Goal: Navigation & Orientation: Find specific page/section

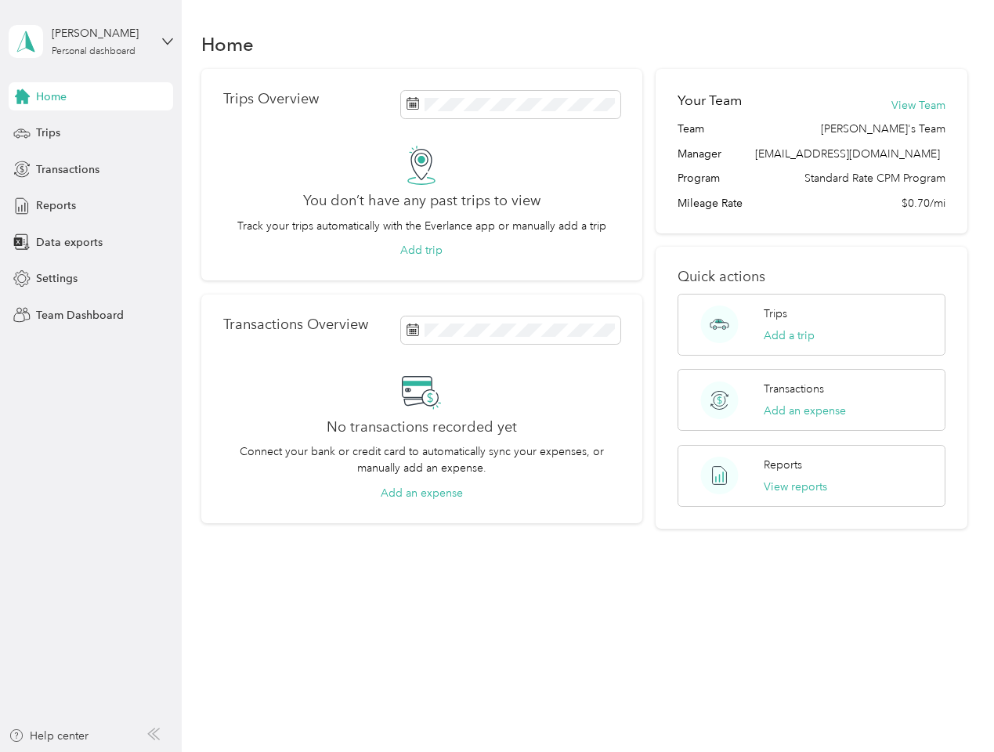
click at [497, 376] on div "No transactions recorded yet Connect your bank or credit card to automatically …" at bounding box center [421, 436] width 397 height 130
click at [91, 42] on div "[PERSON_NAME]" at bounding box center [101, 33] width 98 height 16
click at [91, 96] on div "You’re signed in as [EMAIL_ADDRESS][DOMAIN_NAME] Team dashboard Personal dashbo…" at bounding box center [174, 137] width 330 height 160
click at [22, 96] on div "You’re signed in as [EMAIL_ADDRESS][DOMAIN_NAME] Team dashboard Personal dashbo…" at bounding box center [174, 137] width 330 height 160
click at [91, 133] on div "Trips" at bounding box center [91, 133] width 164 height 28
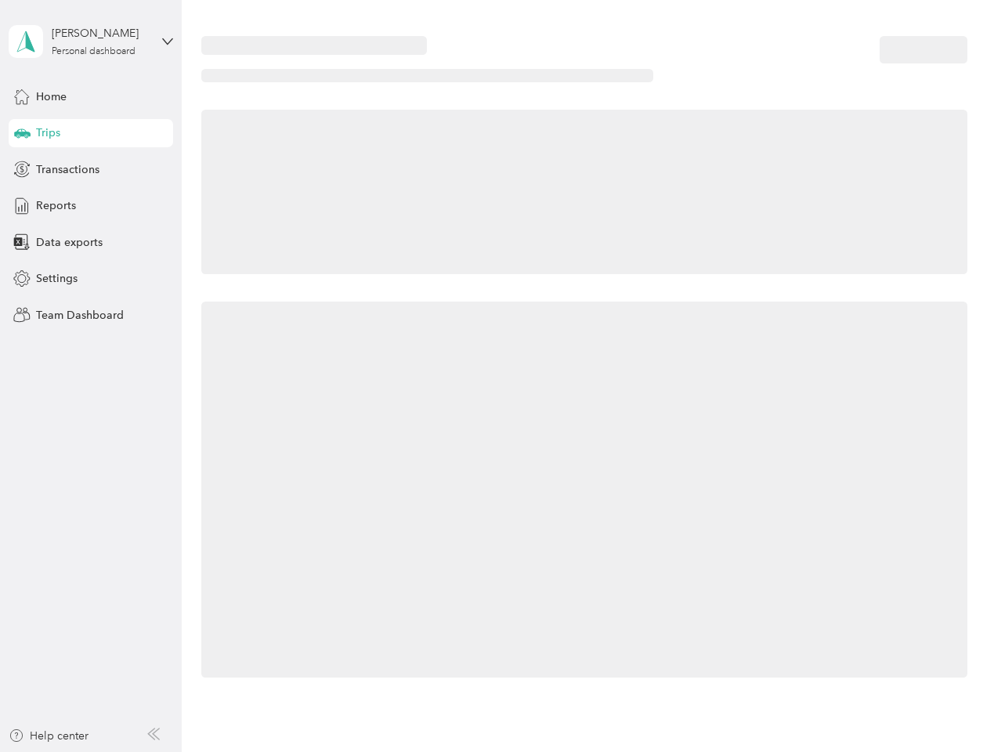
click at [22, 133] on icon at bounding box center [22, 132] width 16 height 8
